Goal: Information Seeking & Learning: Learn about a topic

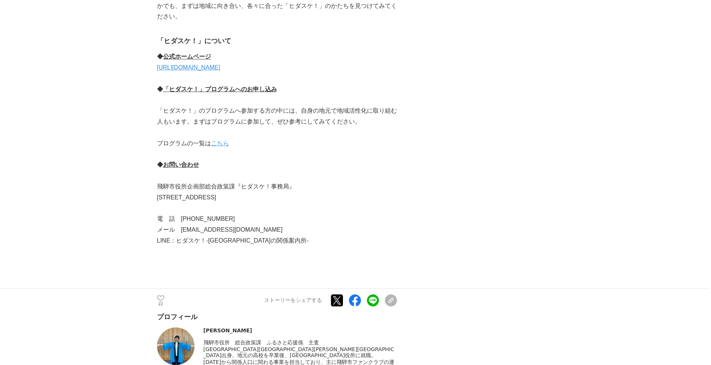
scroll to position [6488, 0]
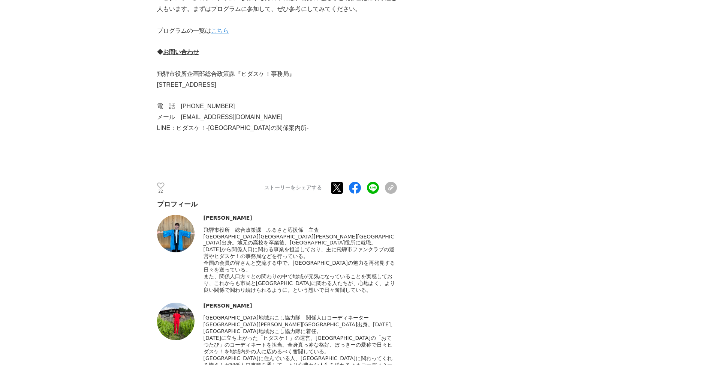
drag, startPoint x: 203, startPoint y: 180, endPoint x: 393, endPoint y: 197, distance: 190.9
click at [393, 314] on div "[GEOGRAPHIC_DATA]地域おこし協力隊　関係人口コーディネーター" at bounding box center [301, 344] width 194 height 61
drag, startPoint x: 393, startPoint y: 197, endPoint x: 447, endPoint y: 220, distance: 58.0
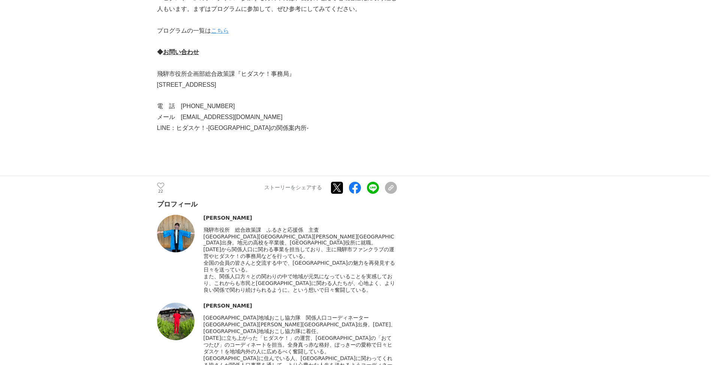
drag, startPoint x: 219, startPoint y: 125, endPoint x: 368, endPoint y: 146, distance: 150.0
click at [368, 273] on div "また、関係人口方々との関わりの中で地域が元気になっていることを実感しており、これからも市民と[GEOGRAPHIC_DATA]に関わる人たちが、心地よく、より…" at bounding box center [301, 283] width 194 height 20
drag, startPoint x: 368, startPoint y: 146, endPoint x: 463, endPoint y: 177, distance: 99.9
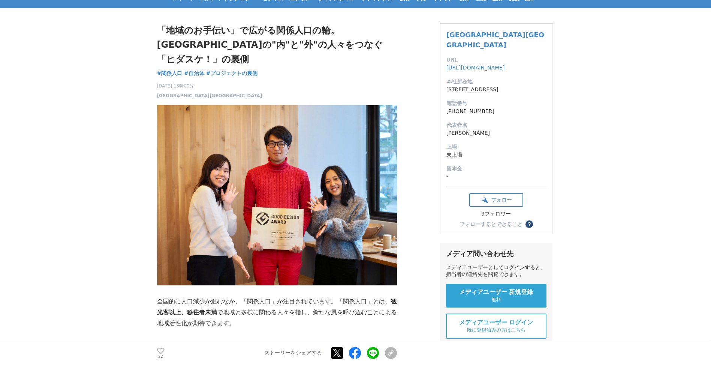
scroll to position [0, 0]
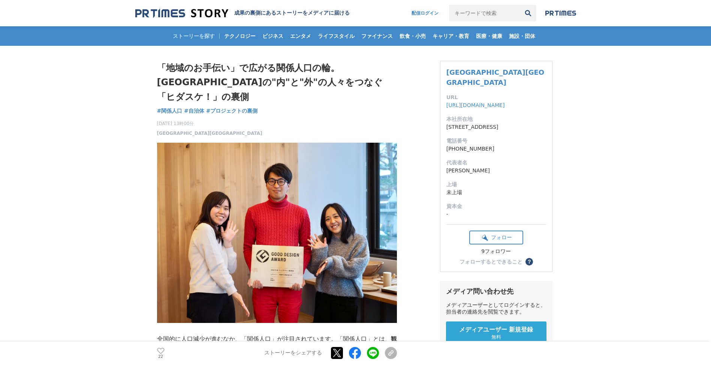
drag, startPoint x: 636, startPoint y: 98, endPoint x: 513, endPoint y: 49, distance: 132.6
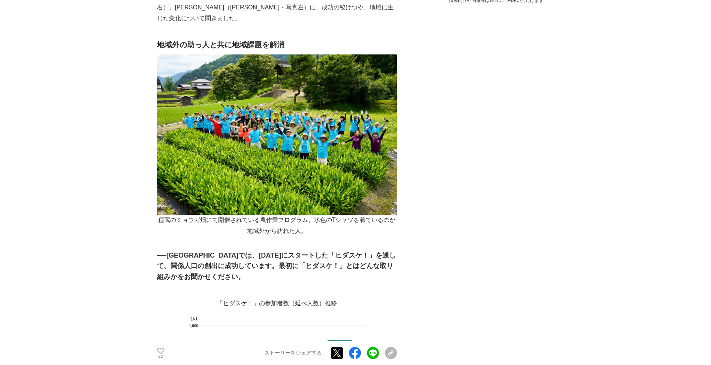
scroll to position [488, 0]
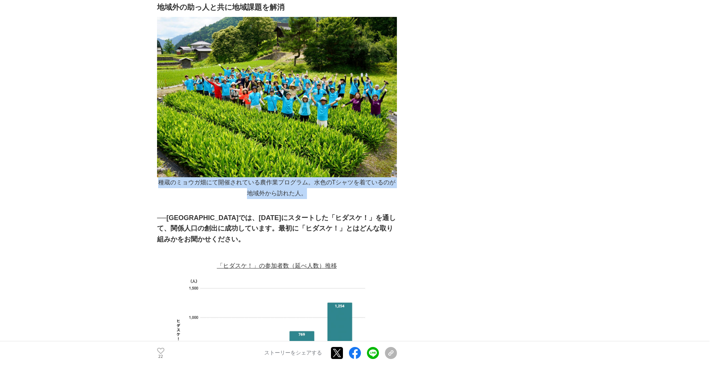
drag, startPoint x: 159, startPoint y: 158, endPoint x: 307, endPoint y: 169, distance: 148.1
click at [307, 177] on p "種蔵のミョウガ畑にて開催されている農作業プログラム。水色のTシャツを着ているのが地域外から訪れた人。" at bounding box center [277, 188] width 240 height 22
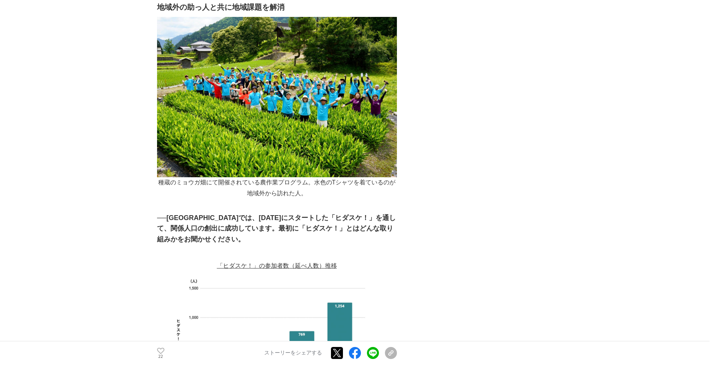
drag, startPoint x: 307, startPoint y: 169, endPoint x: 297, endPoint y: 191, distance: 24.8
click at [297, 212] on h3 "──[GEOGRAPHIC_DATA]では、[DATE]にスタートした「ヒダスケ！」を通して、関係人口の創出に成功しています。最初に「ヒダスケ！」とはどんな取…" at bounding box center [277, 228] width 240 height 32
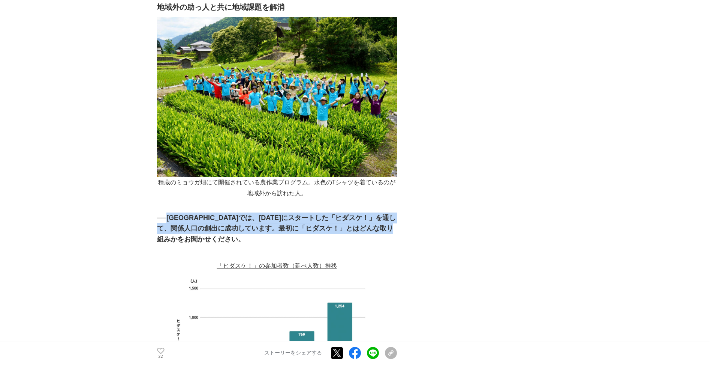
drag, startPoint x: 172, startPoint y: 193, endPoint x: 222, endPoint y: 218, distance: 56.2
click at [222, 218] on h3 "──[GEOGRAPHIC_DATA]では、[DATE]にスタートした「ヒダスケ！」を通して、関係人口の創出に成功しています。最初に「ヒダスケ！」とはどんな取…" at bounding box center [277, 228] width 240 height 32
drag, startPoint x: 222, startPoint y: 218, endPoint x: 214, endPoint y: 215, distance: 8.9
click at [214, 215] on h3 "──[GEOGRAPHIC_DATA]では、[DATE]にスタートした「ヒダスケ！」を通して、関係人口の創出に成功しています。最初に「ヒダスケ！」とはどんな取…" at bounding box center [277, 228] width 240 height 32
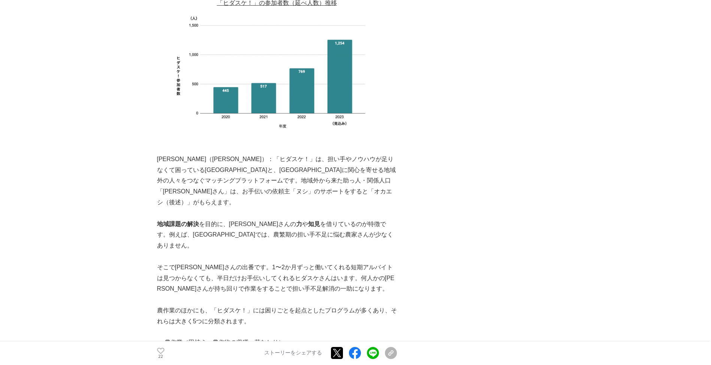
scroll to position [788, 0]
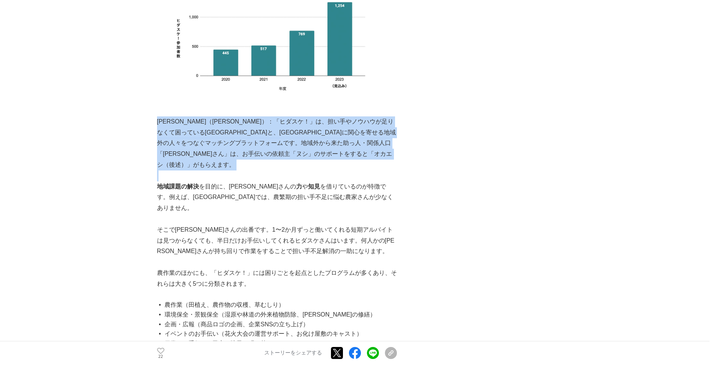
drag, startPoint x: 159, startPoint y: 96, endPoint x: 291, endPoint y: 135, distance: 138.5
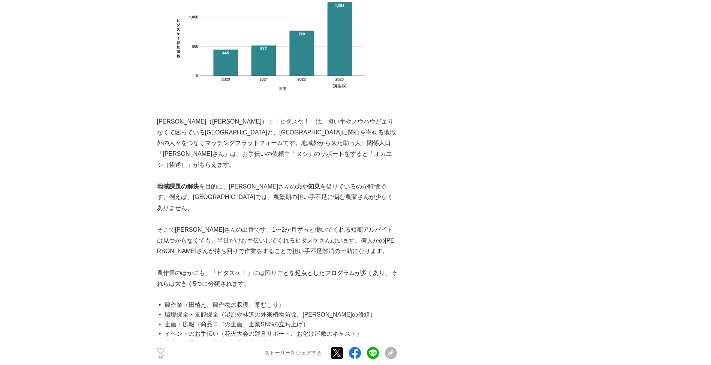
drag, startPoint x: 291, startPoint y: 135, endPoint x: 263, endPoint y: 160, distance: 38.3
click at [263, 181] on p "地域課題の解決 を目的に、[PERSON_NAME]さんの 力 や 知見 を借りているのが特徴です。例えば、[GEOGRAPHIC_DATA]では、農繁期の担…" at bounding box center [277, 197] width 240 height 32
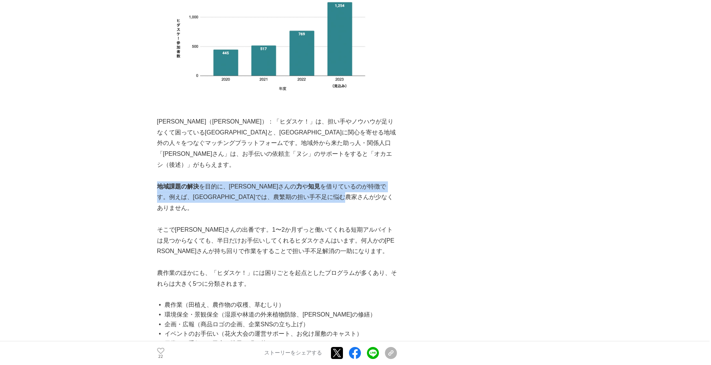
drag, startPoint x: 157, startPoint y: 147, endPoint x: 371, endPoint y: 163, distance: 214.3
click at [371, 181] on p "地域課題の解決 を目的に、[PERSON_NAME]さんの 力 や 知見 を借りているのが特徴です。例えば、[GEOGRAPHIC_DATA]では、農繁期の担…" at bounding box center [277, 197] width 240 height 32
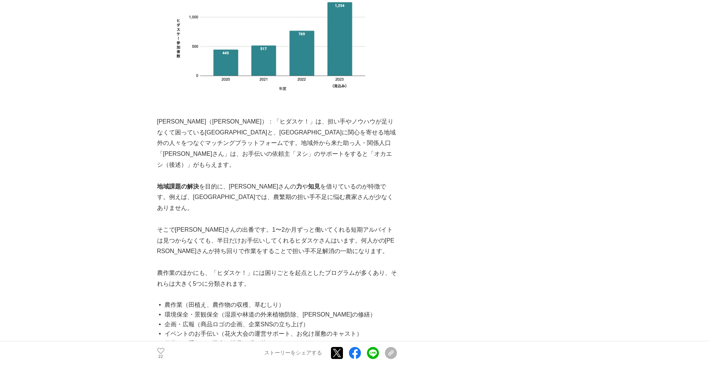
drag, startPoint x: 371, startPoint y: 163, endPoint x: 356, endPoint y: 172, distance: 17.3
click at [356, 213] on p at bounding box center [277, 218] width 240 height 11
click at [164, 213] on p at bounding box center [277, 218] width 240 height 11
